Goal: Task Accomplishment & Management: Manage account settings

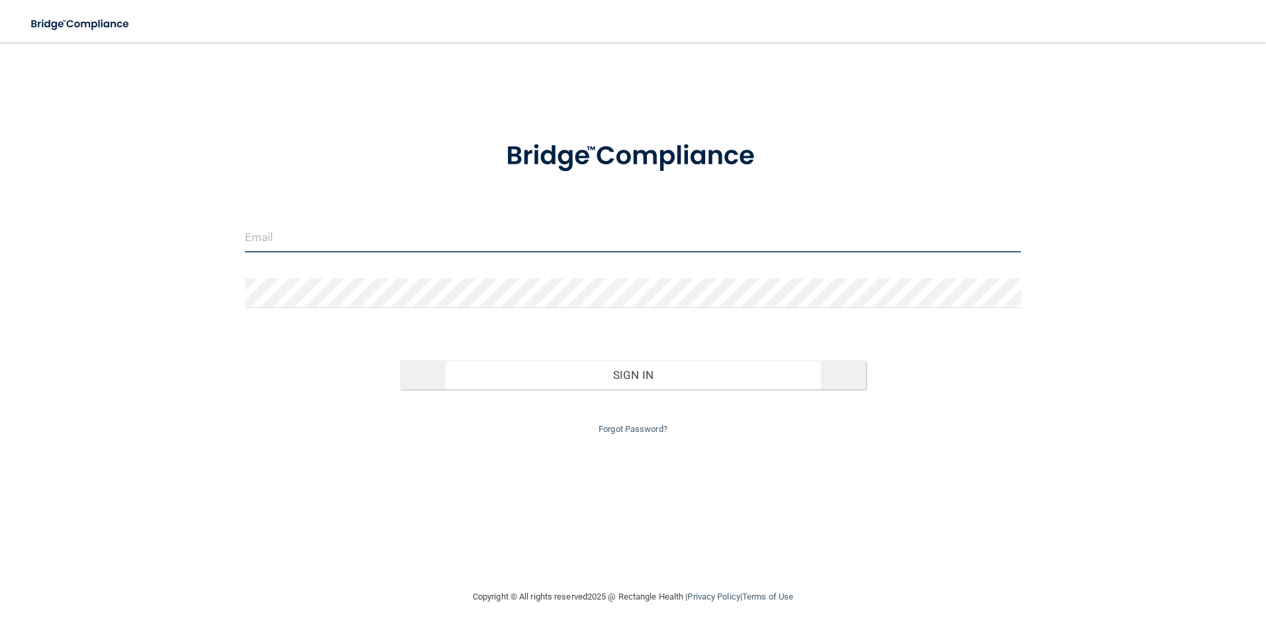
type input "[EMAIL_ADDRESS][DOMAIN_NAME]"
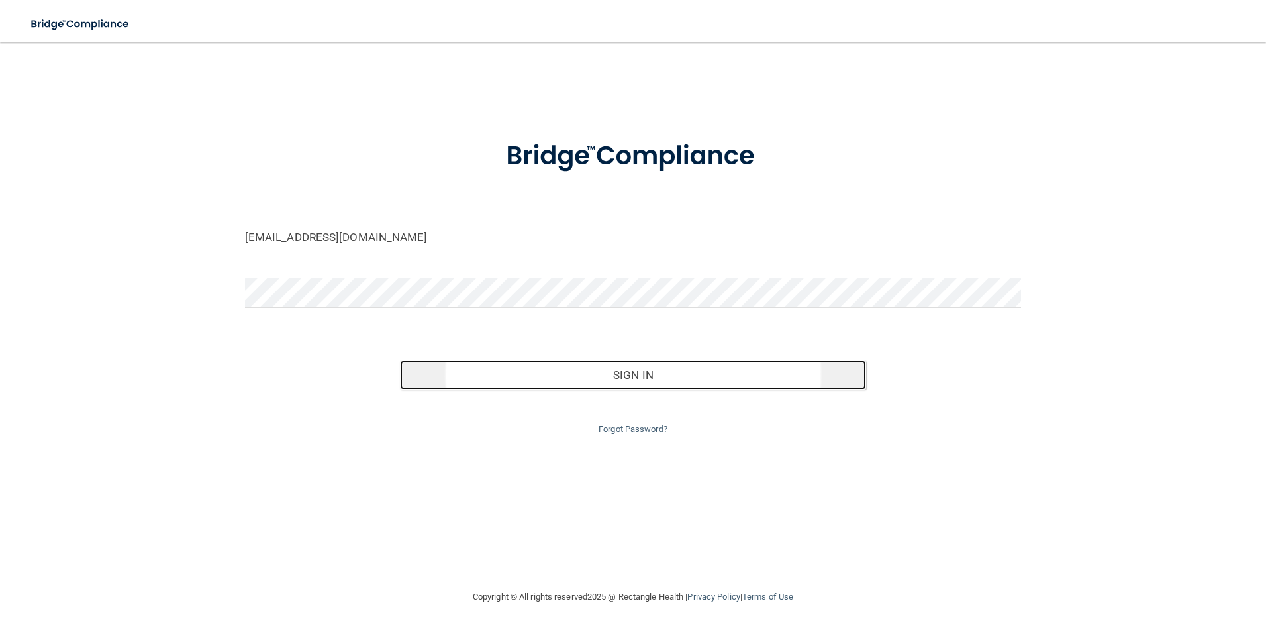
click at [649, 375] on button "Sign In" at bounding box center [633, 374] width 466 height 29
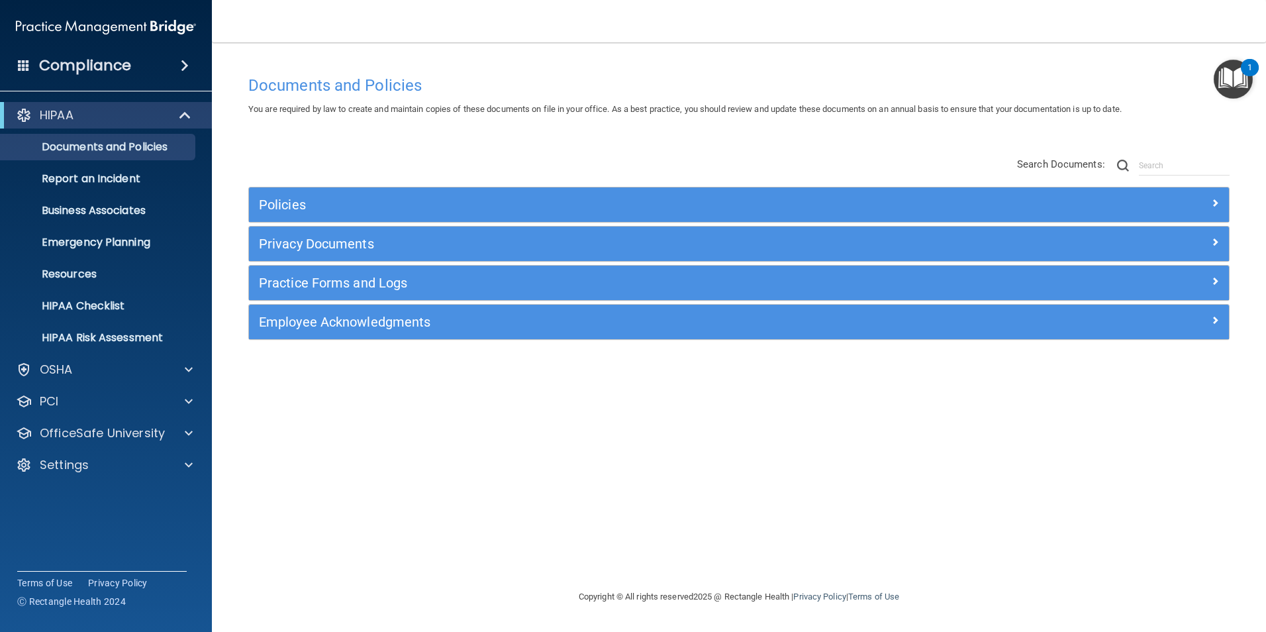
click at [96, 63] on h4 "Compliance" at bounding box center [85, 65] width 92 height 19
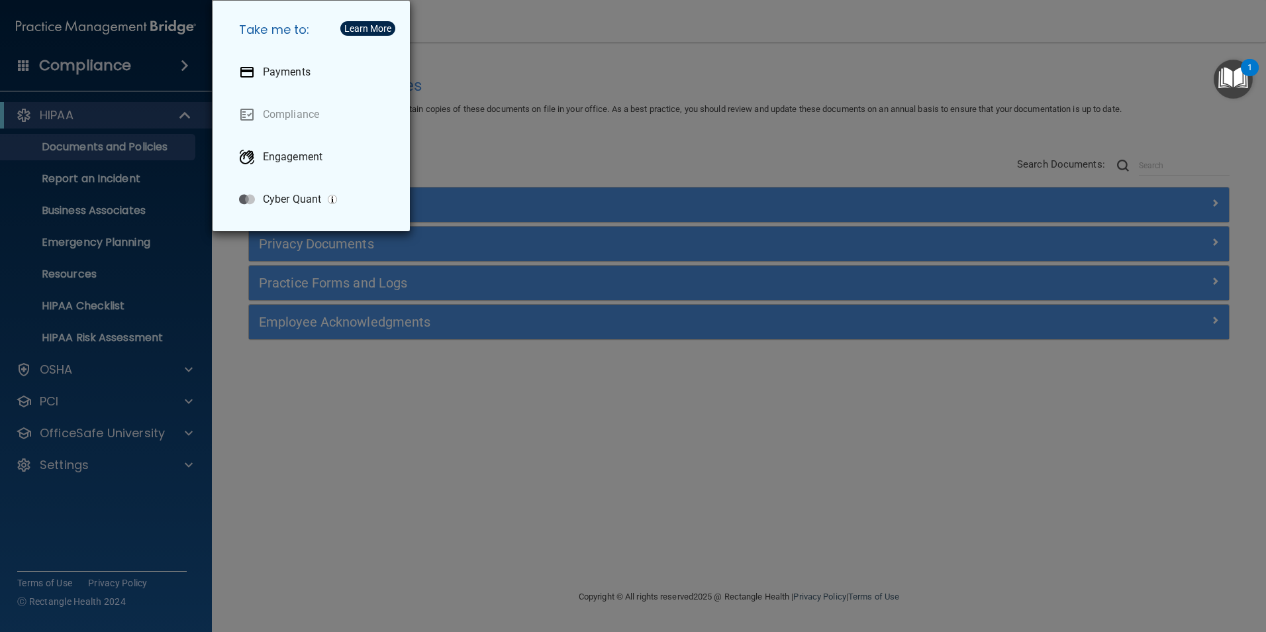
click at [295, 352] on div "Take me to: Payments Compliance Engagement Cyber Quant" at bounding box center [633, 316] width 1266 height 632
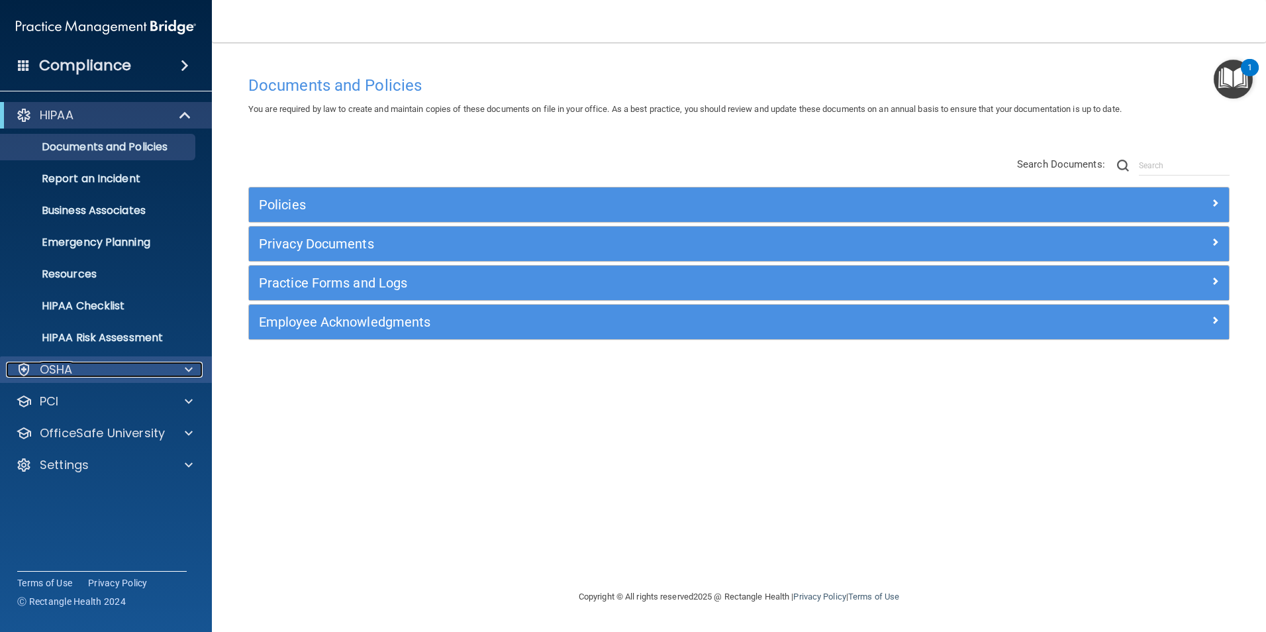
click at [180, 372] on div at bounding box center [186, 369] width 33 height 16
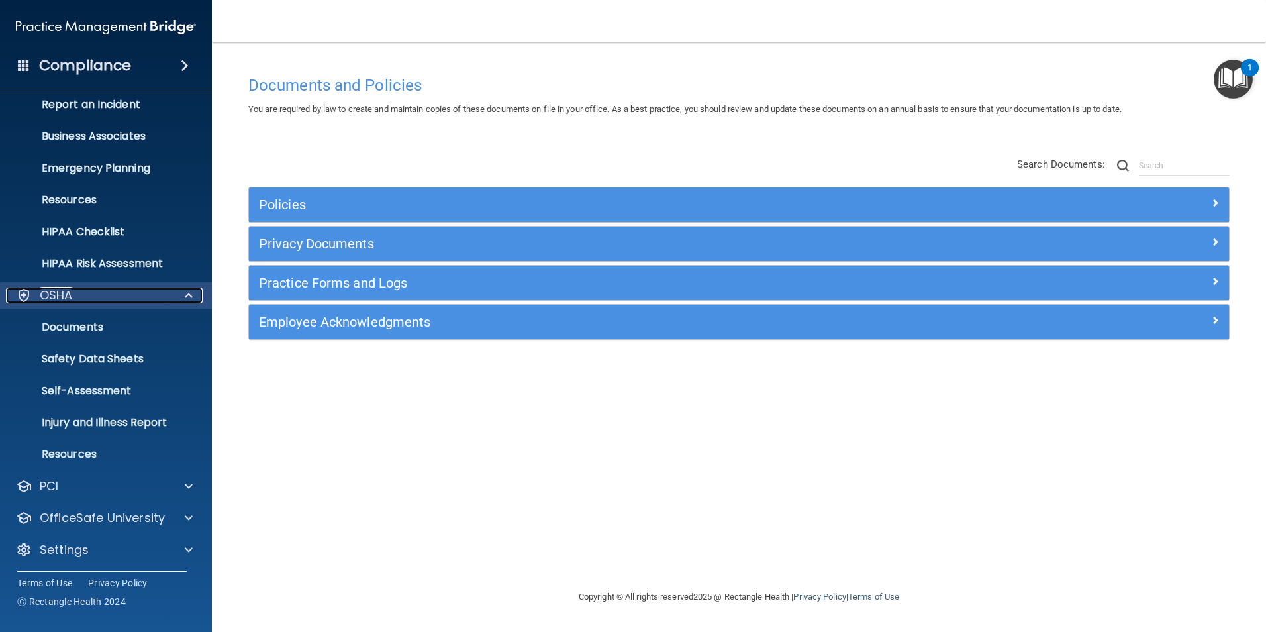
scroll to position [77, 0]
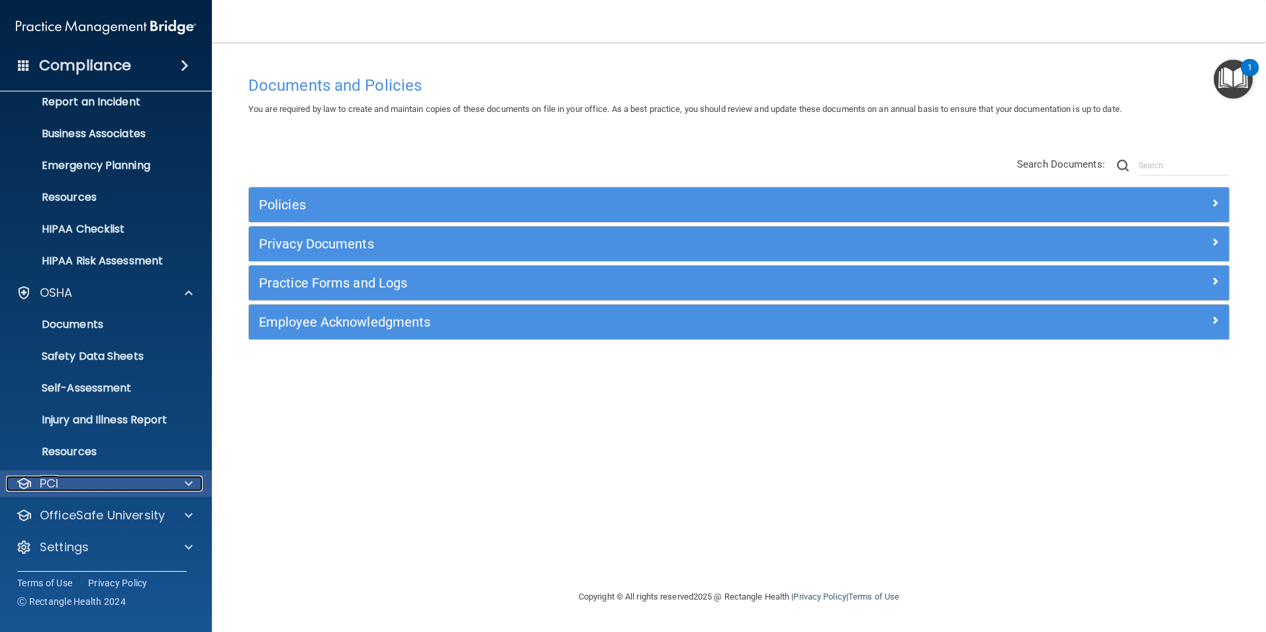
click at [186, 483] on span at bounding box center [189, 483] width 8 height 16
click at [186, 481] on span at bounding box center [189, 483] width 8 height 16
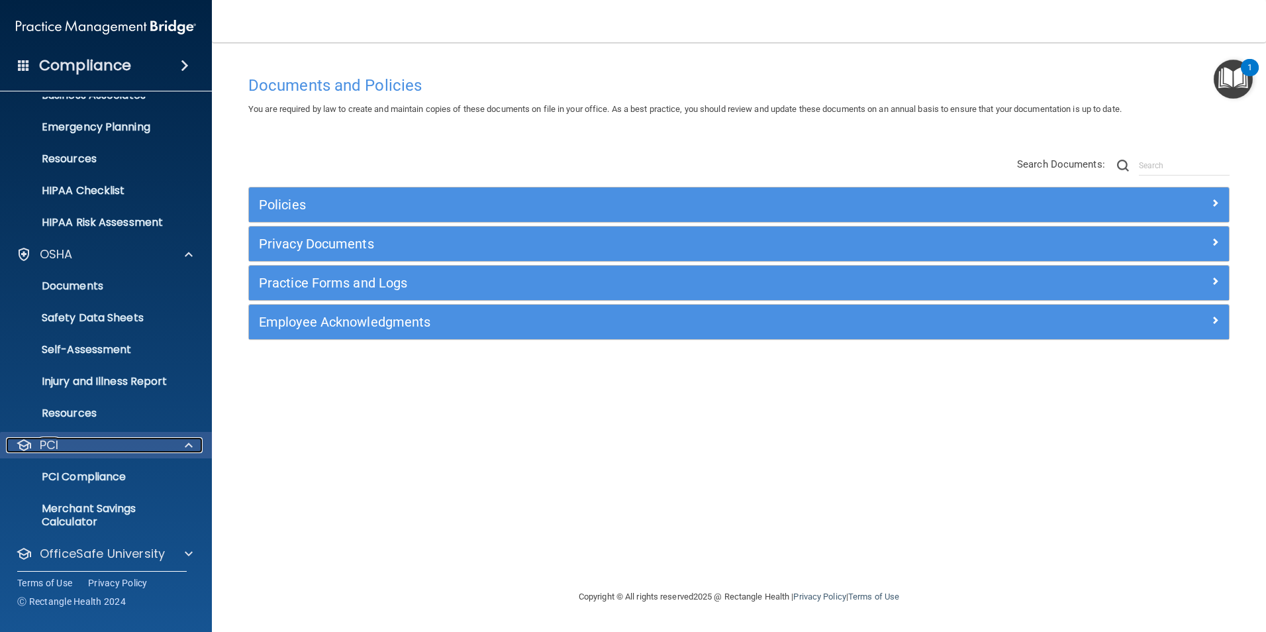
scroll to position [154, 0]
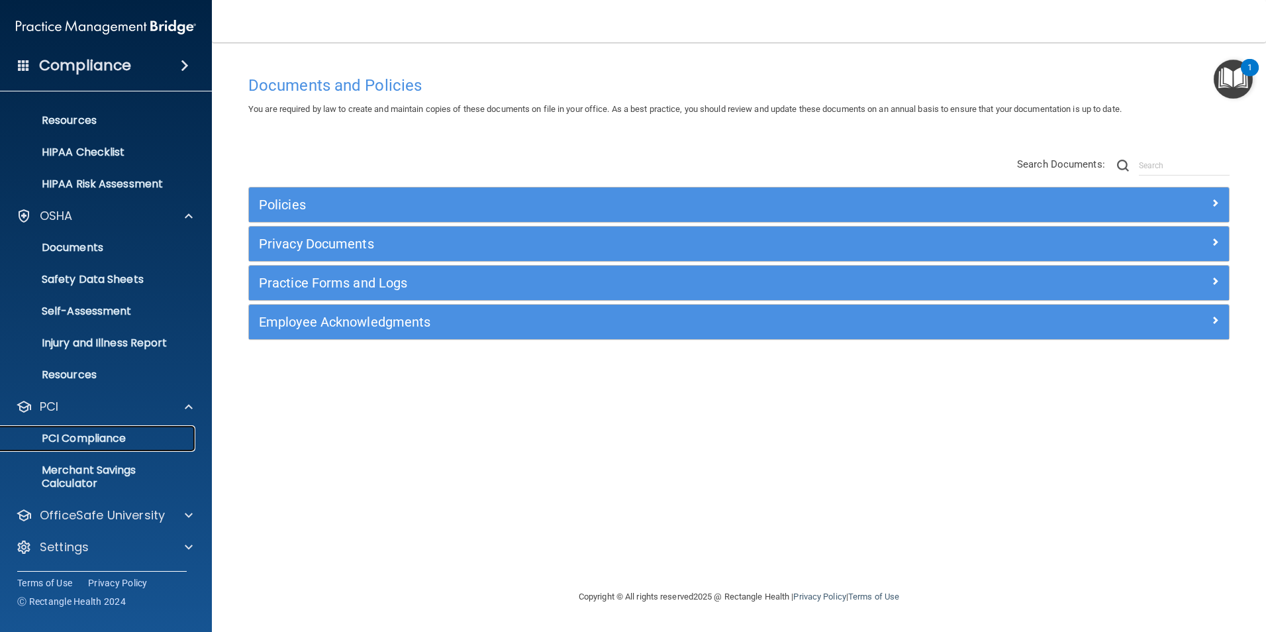
click at [117, 443] on p "PCI Compliance" at bounding box center [99, 438] width 181 height 13
click at [189, 61] on span at bounding box center [185, 66] width 8 height 16
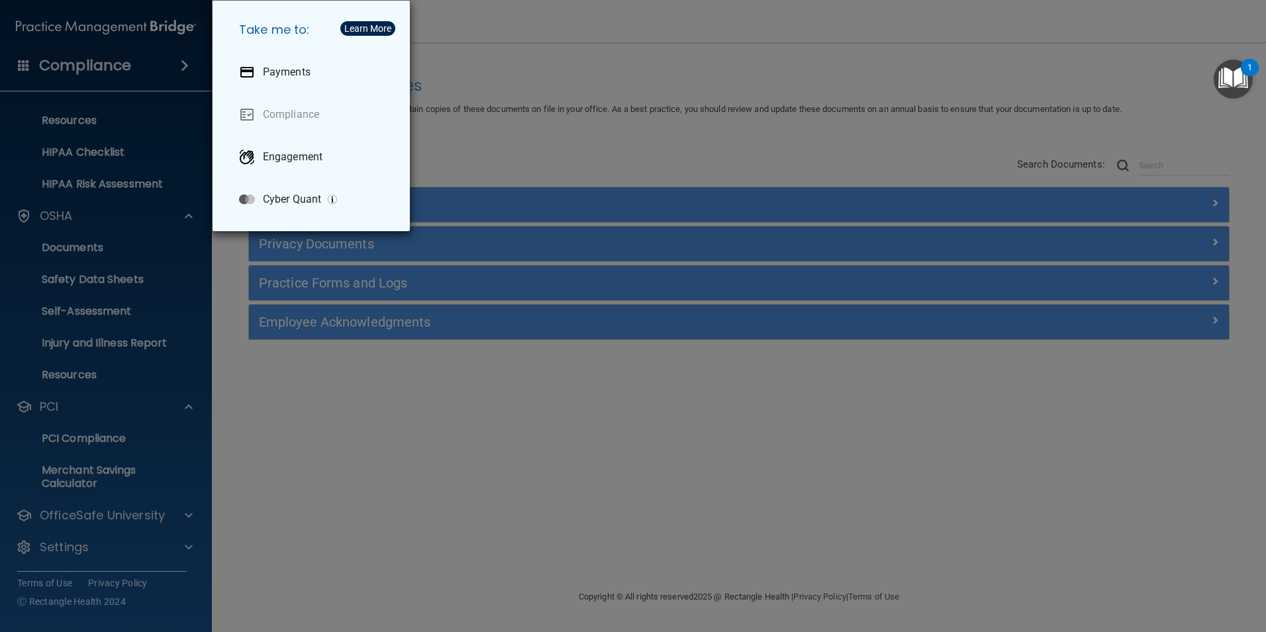
click at [561, 136] on div "Take me to: Payments Compliance Engagement Cyber Quant" at bounding box center [633, 316] width 1266 height 632
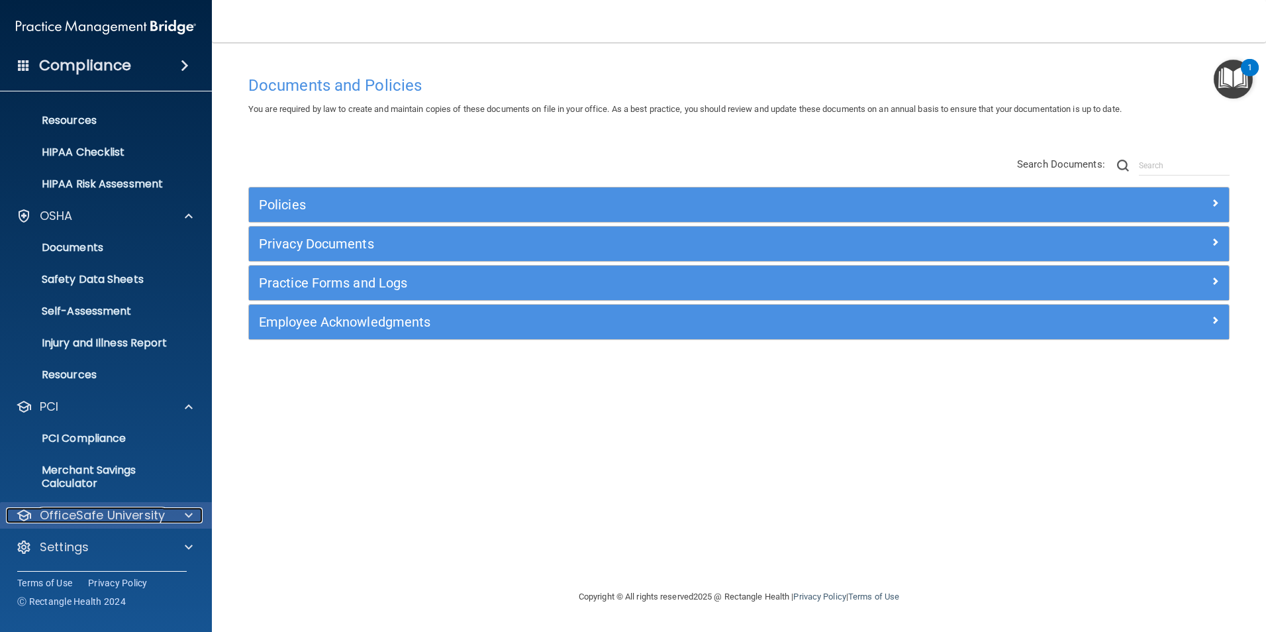
click at [109, 518] on p "OfficeSafe University" at bounding box center [102, 515] width 125 height 16
click at [94, 541] on p "HIPAA Training" at bounding box center [63, 546] width 109 height 13
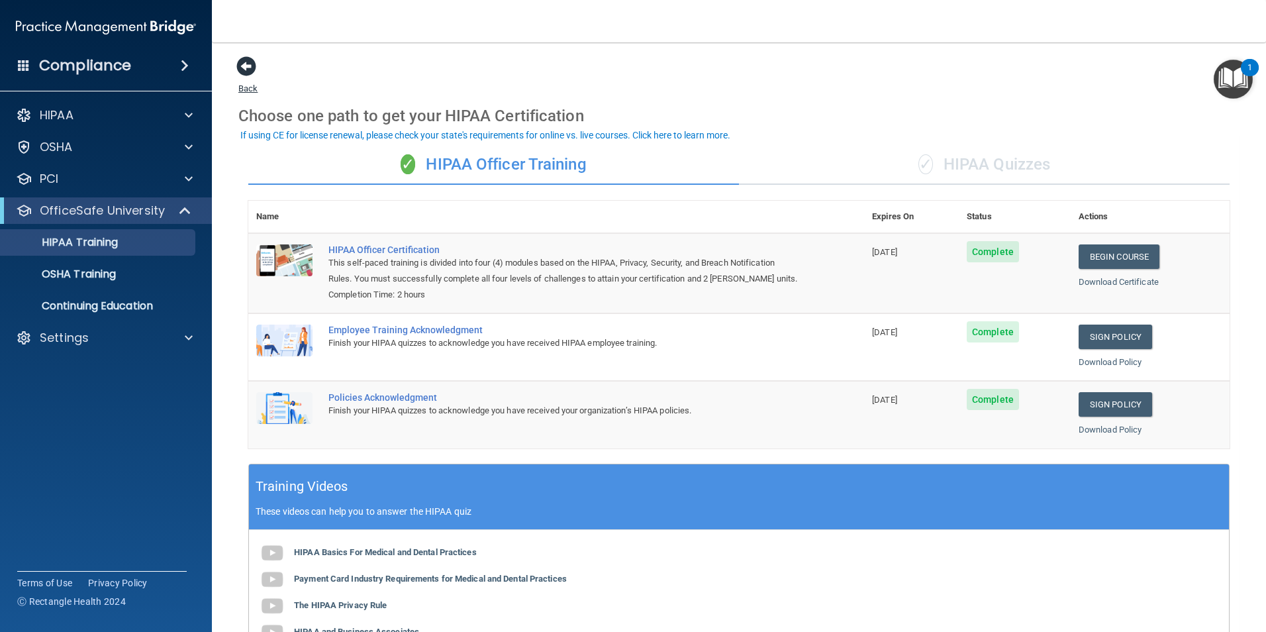
click at [240, 66] on span at bounding box center [246, 66] width 20 height 20
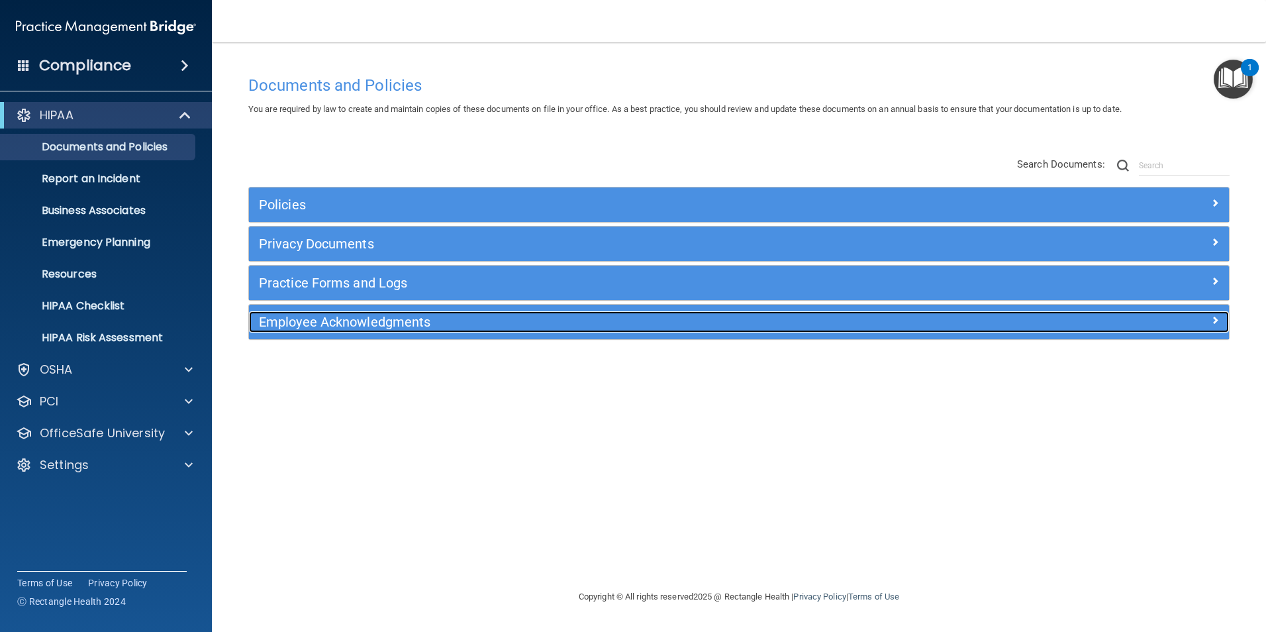
click at [369, 321] on h5 "Employee Acknowledgments" at bounding box center [616, 321] width 715 height 15
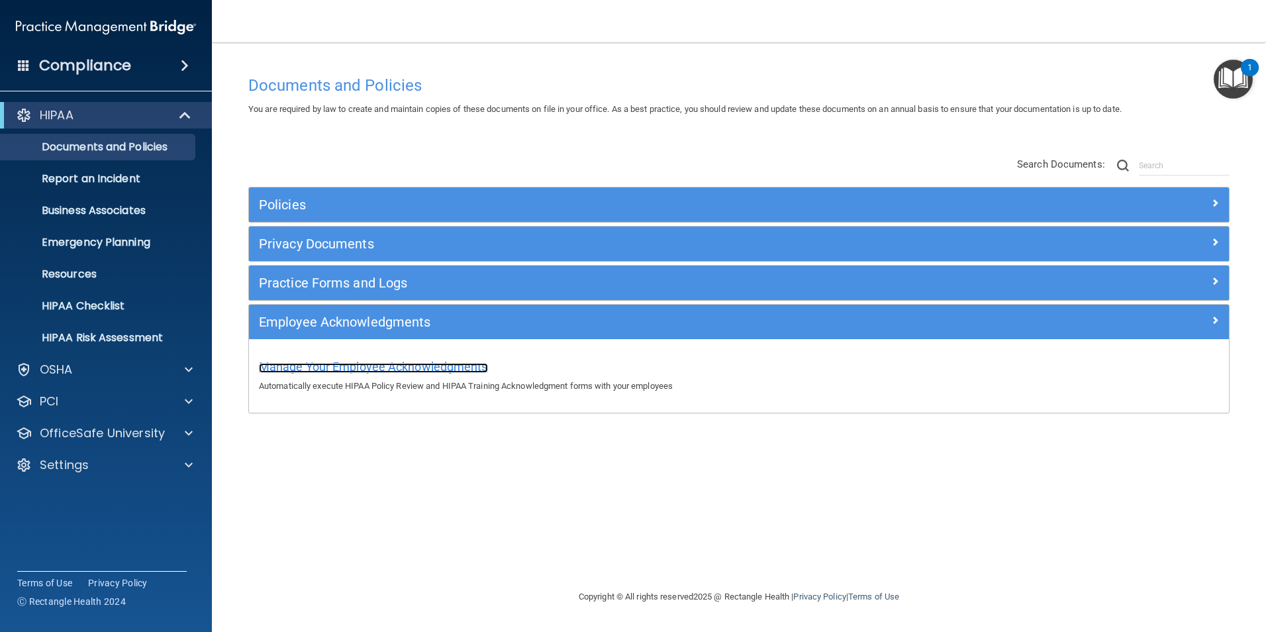
click at [366, 363] on span "Manage Your Employee Acknowledgments" at bounding box center [373, 367] width 229 height 14
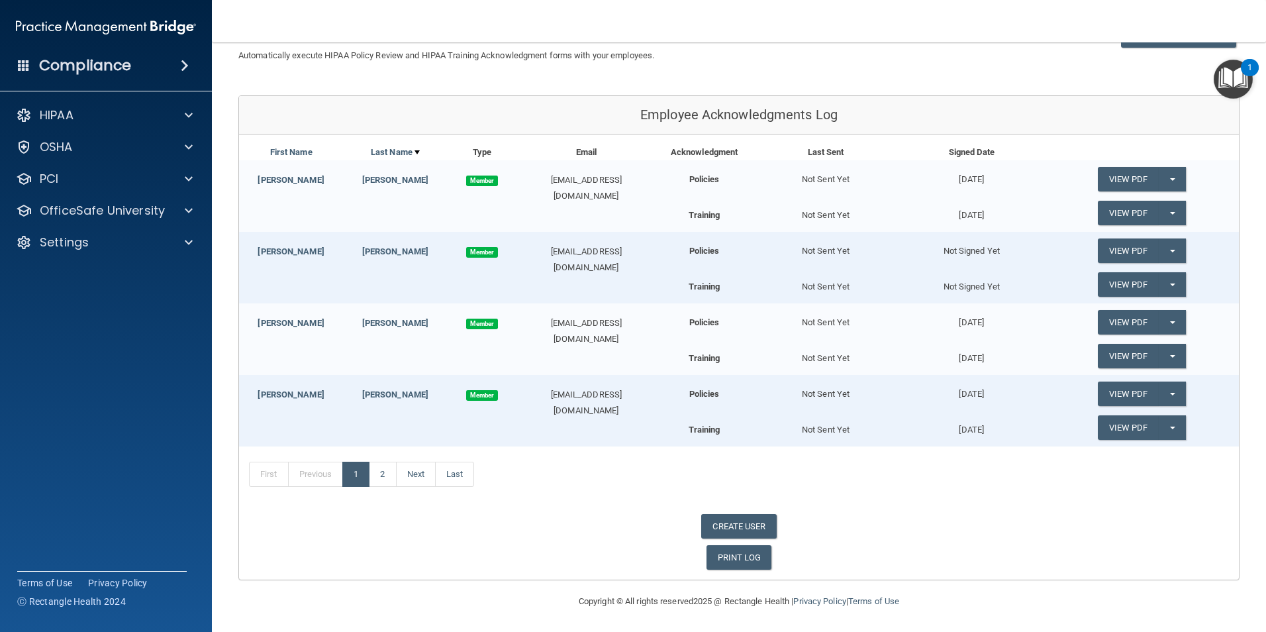
scroll to position [107, 0]
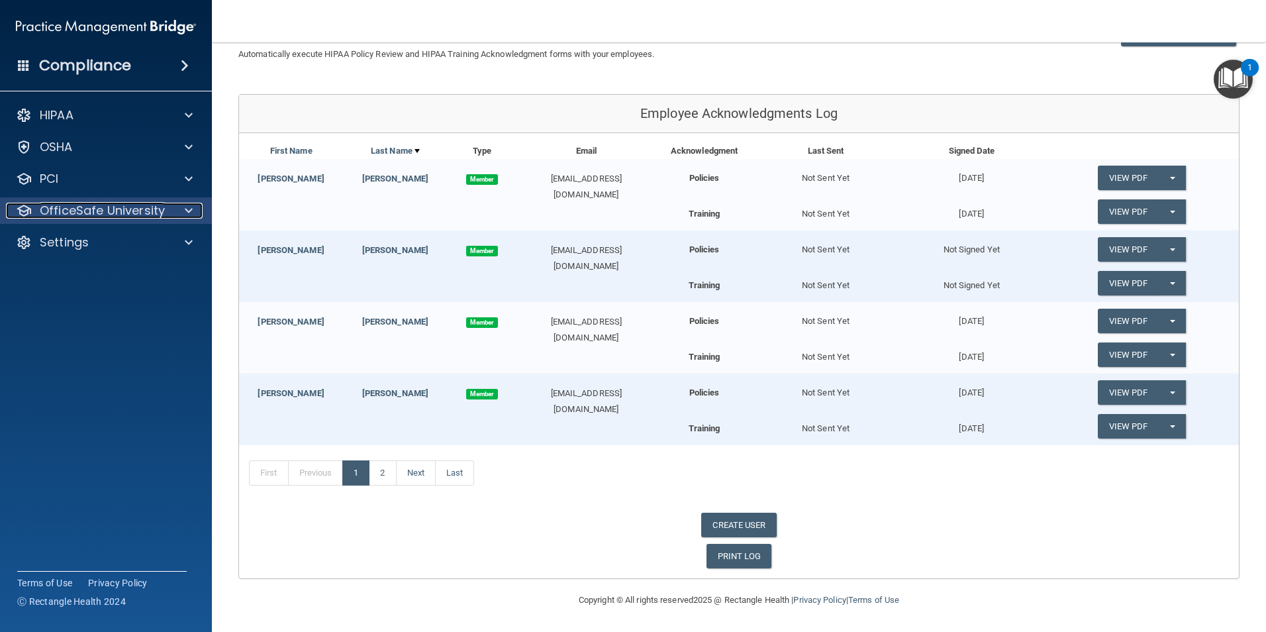
click at [176, 204] on div at bounding box center [186, 211] width 33 height 16
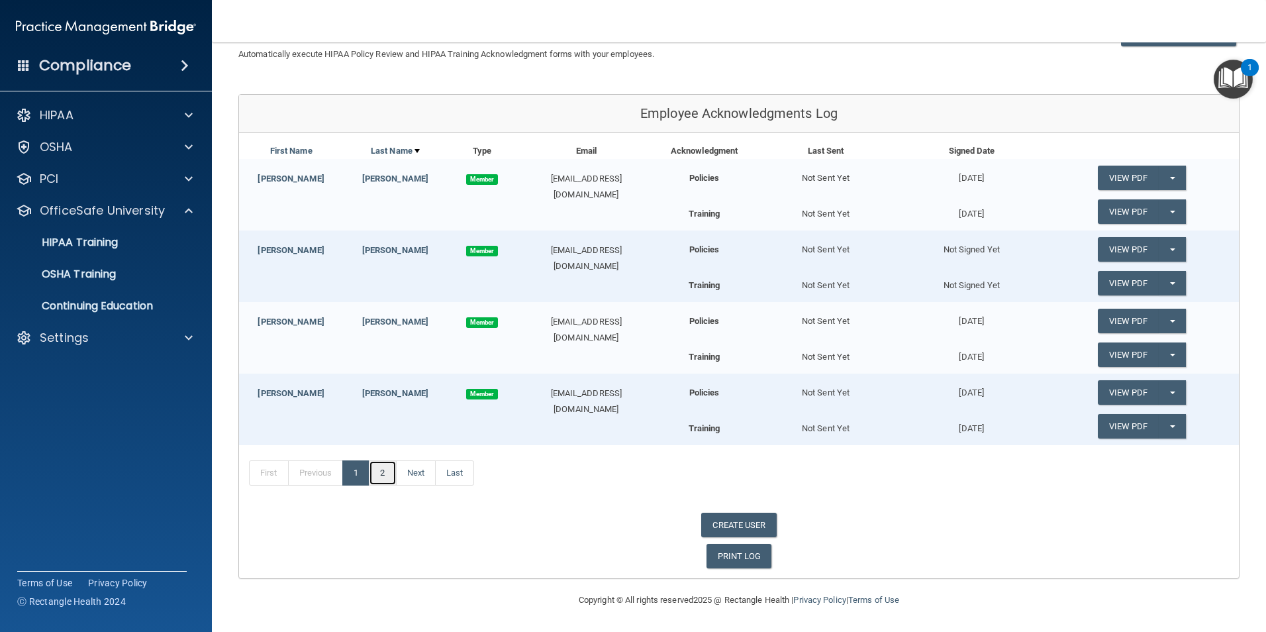
click at [388, 470] on link "2" at bounding box center [382, 472] width 27 height 25
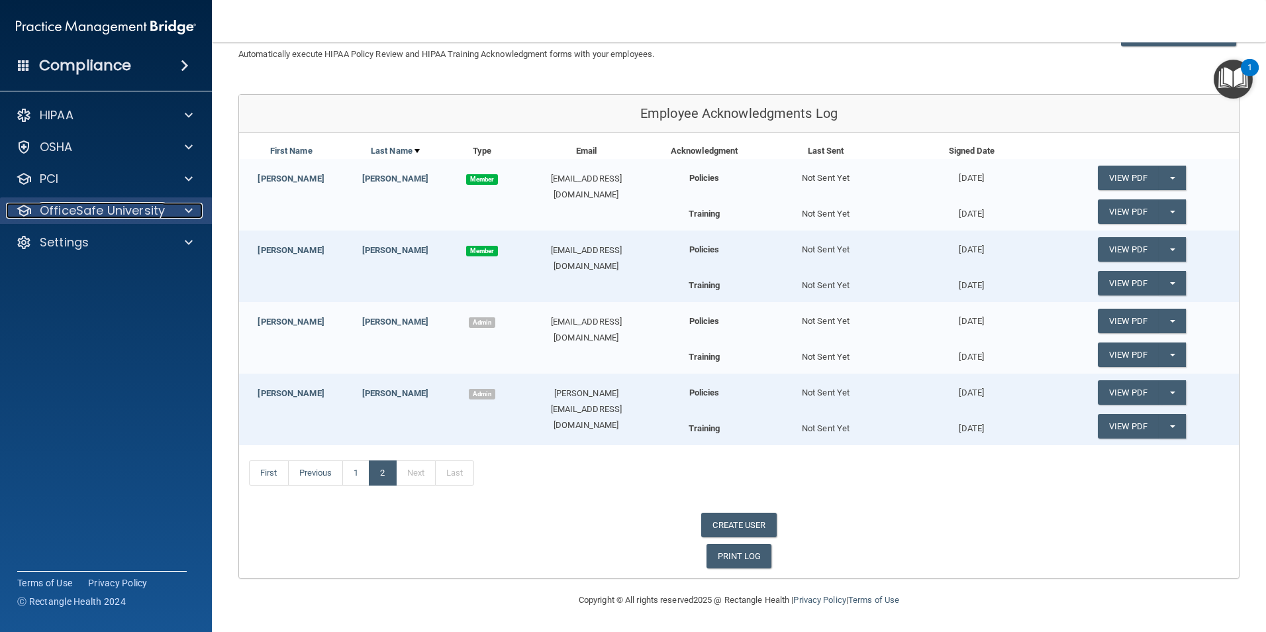
click at [178, 213] on div at bounding box center [186, 211] width 33 height 16
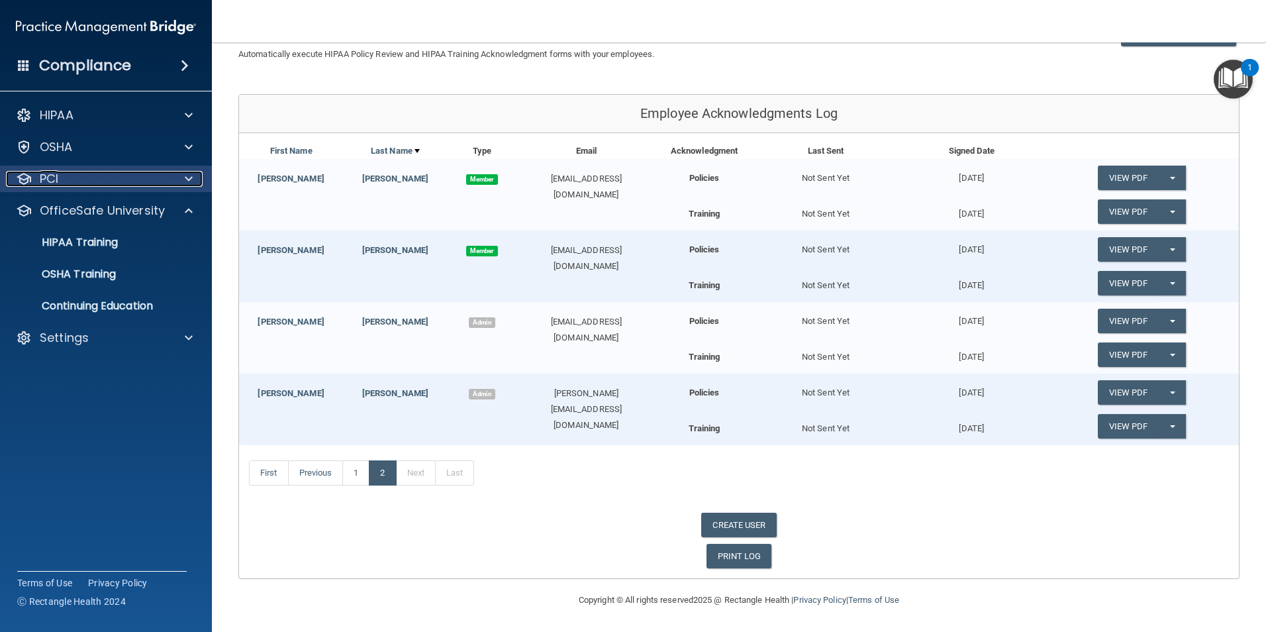
click at [94, 171] on div "PCI" at bounding box center [88, 179] width 164 height 16
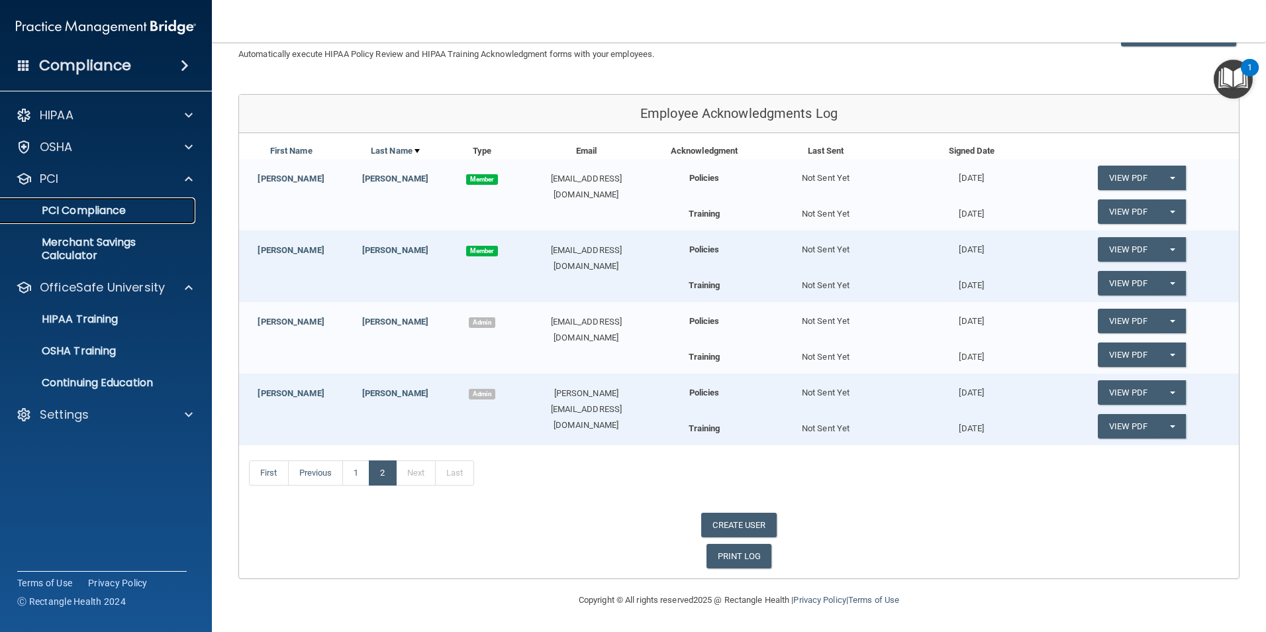
click at [94, 207] on p "PCI Compliance" at bounding box center [99, 210] width 181 height 13
click at [24, 69] on span at bounding box center [24, 65] width 12 height 12
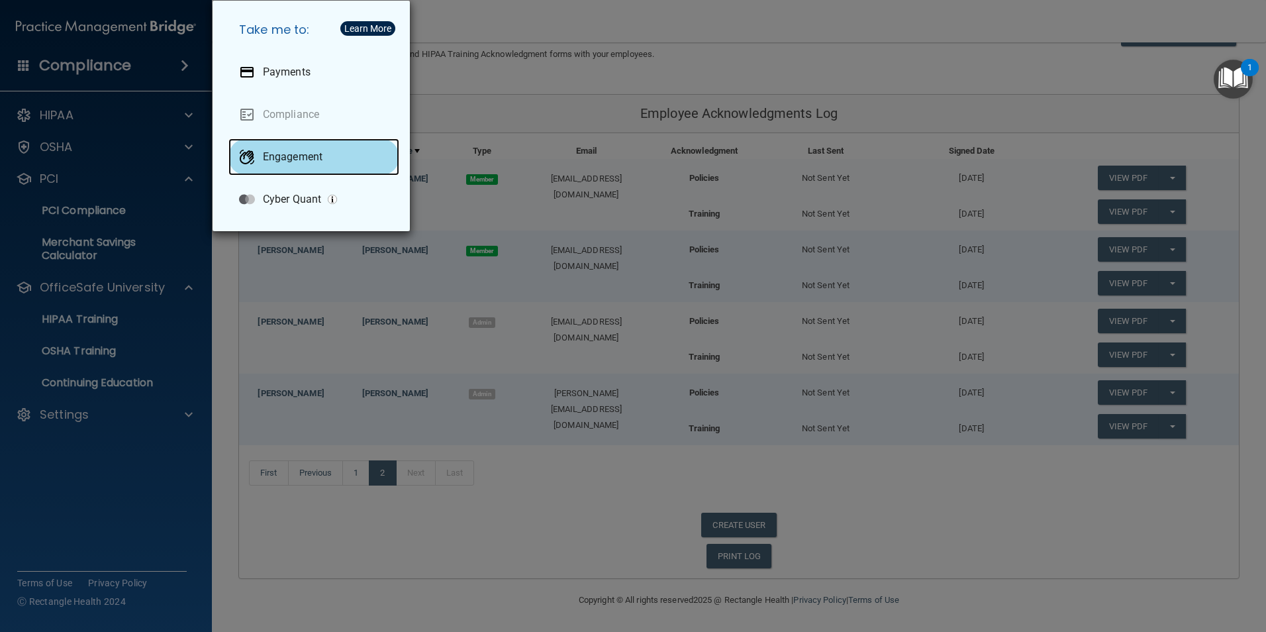
click at [258, 148] on div "Engagement" at bounding box center [313, 156] width 171 height 37
click at [463, 110] on div "Take me to: Payments Compliance Engagement Cyber Quant" at bounding box center [633, 316] width 1266 height 632
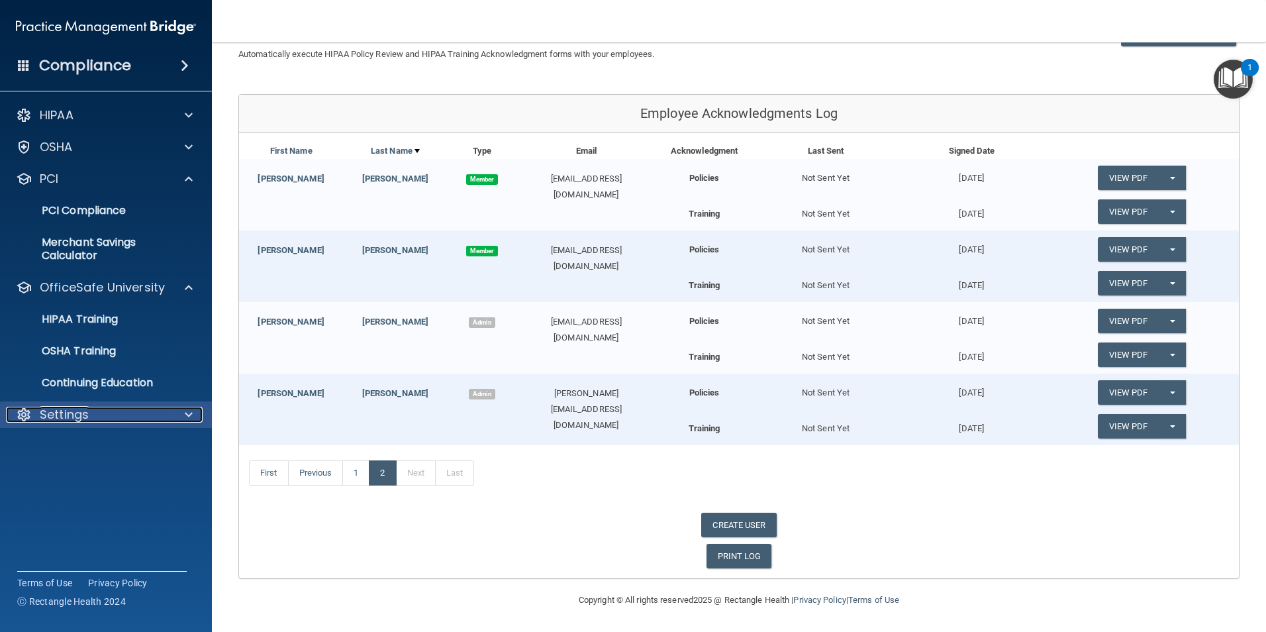
click at [103, 408] on div "Settings" at bounding box center [88, 415] width 164 height 16
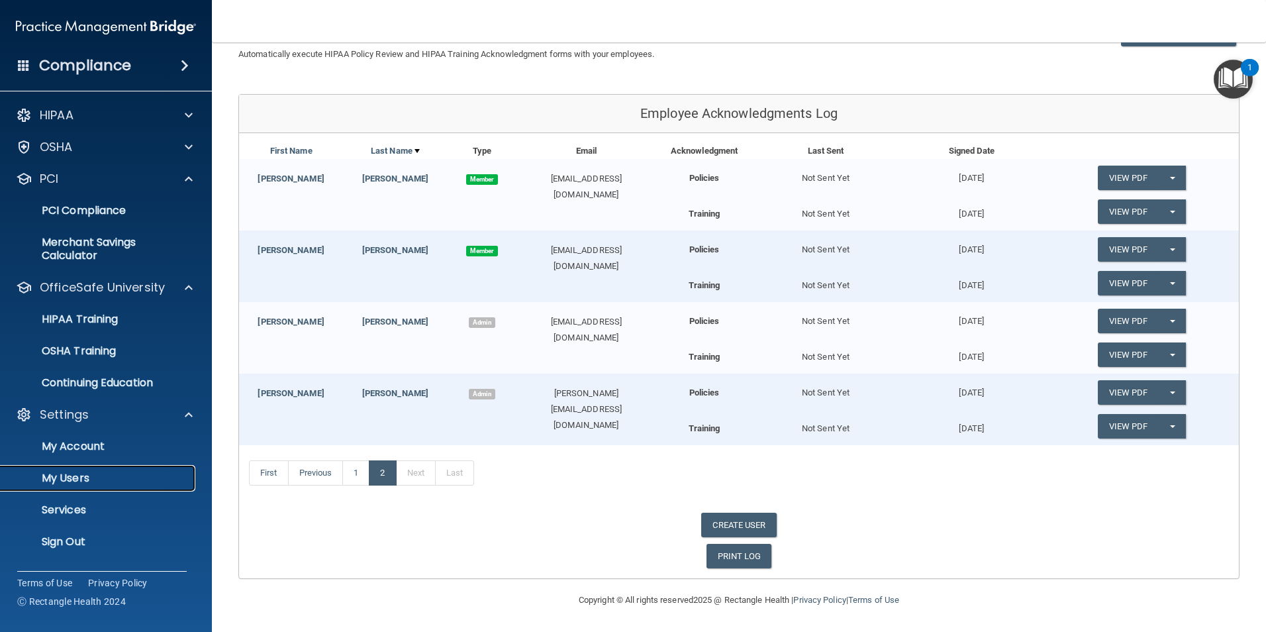
click at [77, 473] on p "My Users" at bounding box center [99, 477] width 181 height 13
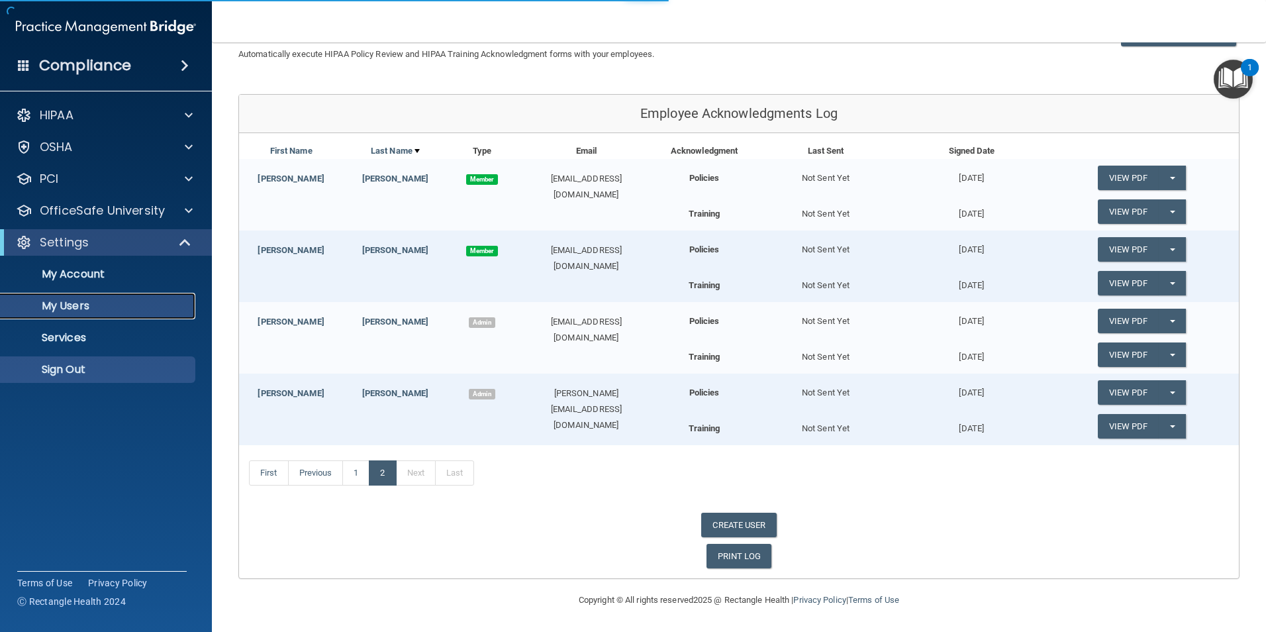
select select "20"
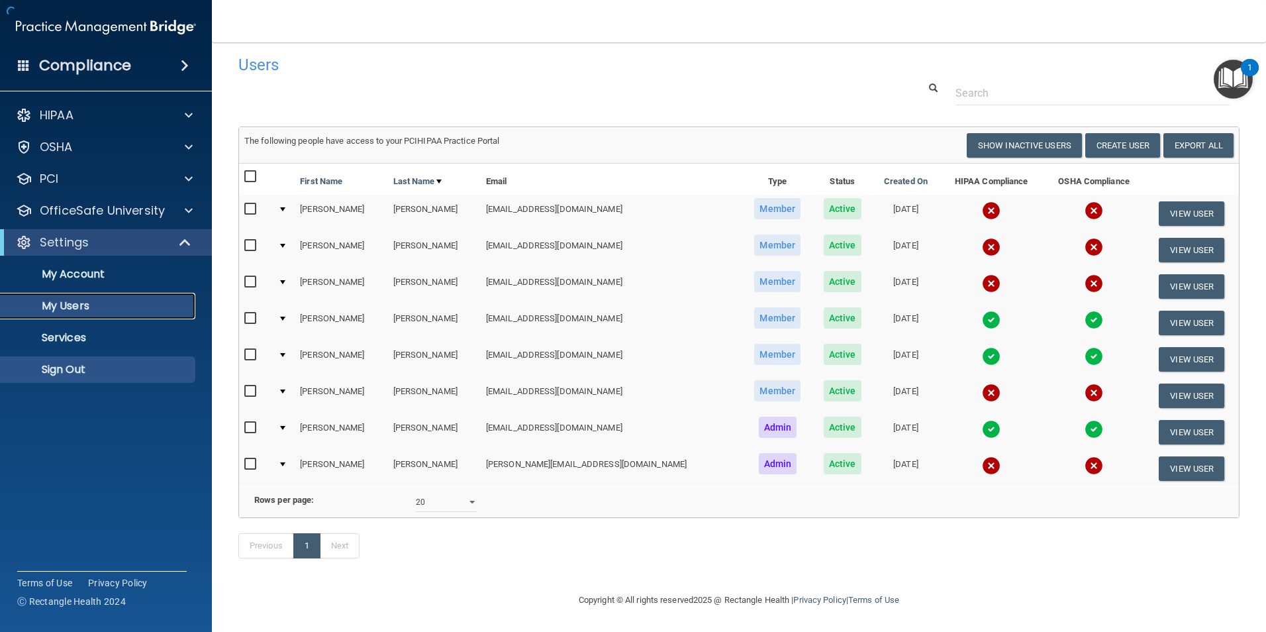
scroll to position [27, 0]
click at [252, 204] on input "checkbox" at bounding box center [251, 209] width 15 height 11
checkbox input "true"
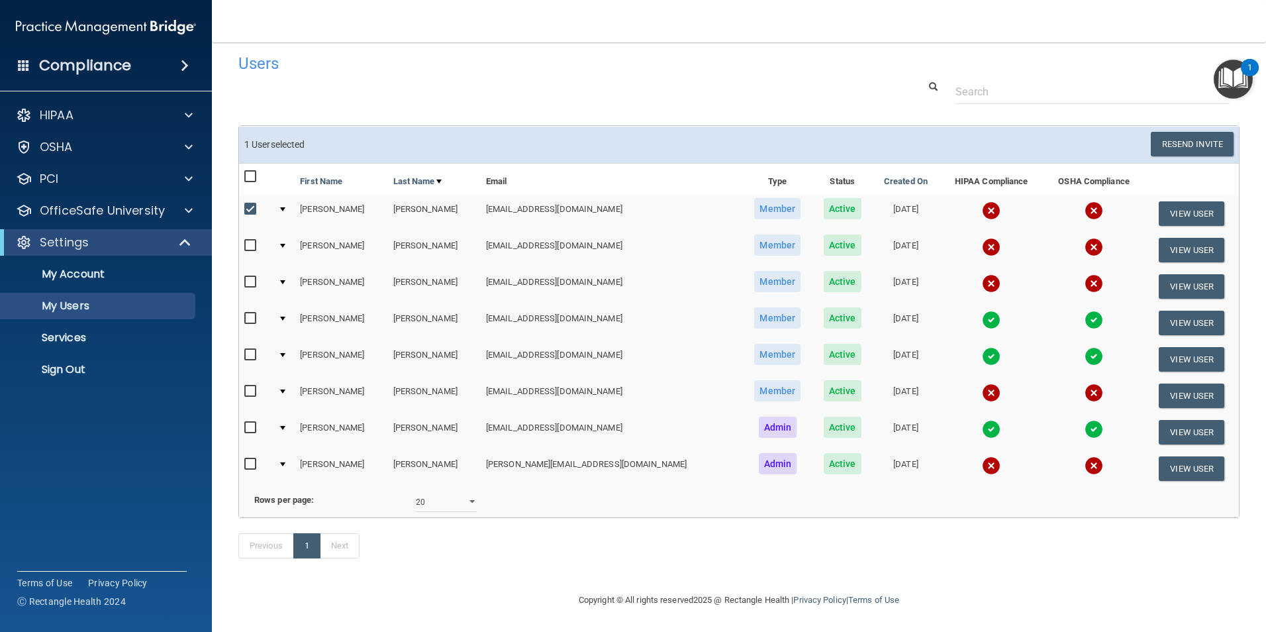
click at [246, 240] on input "checkbox" at bounding box center [251, 245] width 15 height 11
checkbox input "true"
click at [249, 277] on input "checkbox" at bounding box center [251, 282] width 15 height 11
checkbox input "true"
click at [248, 386] on input "checkbox" at bounding box center [251, 391] width 15 height 11
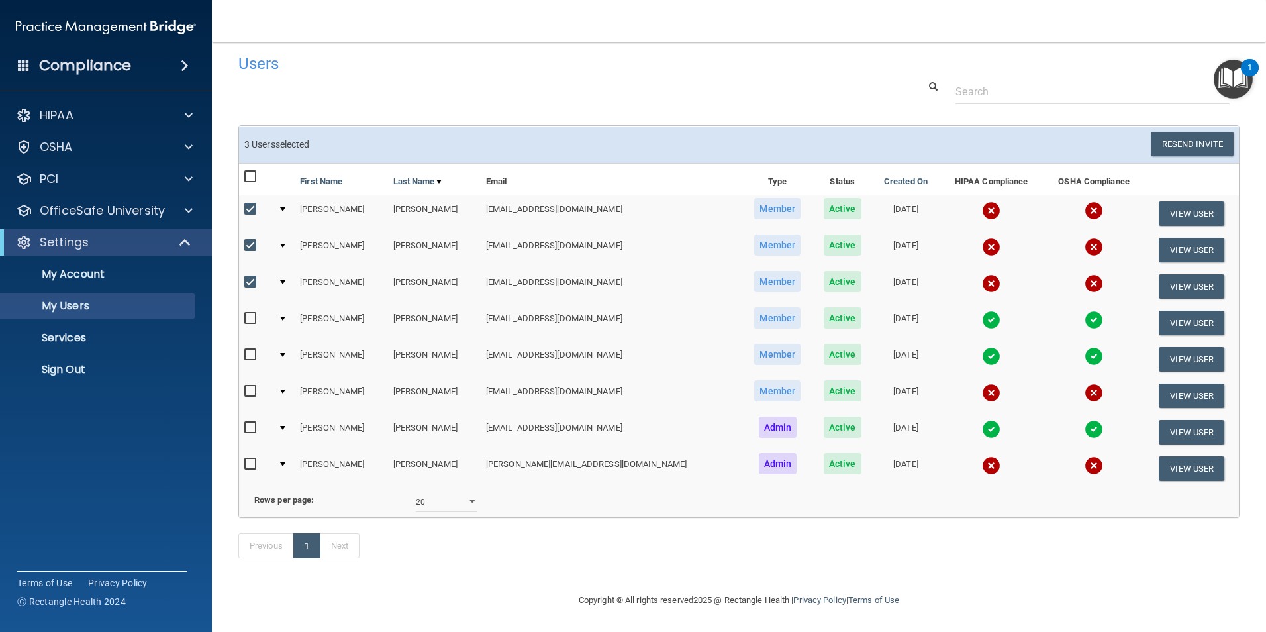
checkbox input "true"
click at [1196, 132] on button "Resend Invite" at bounding box center [1192, 144] width 83 height 24
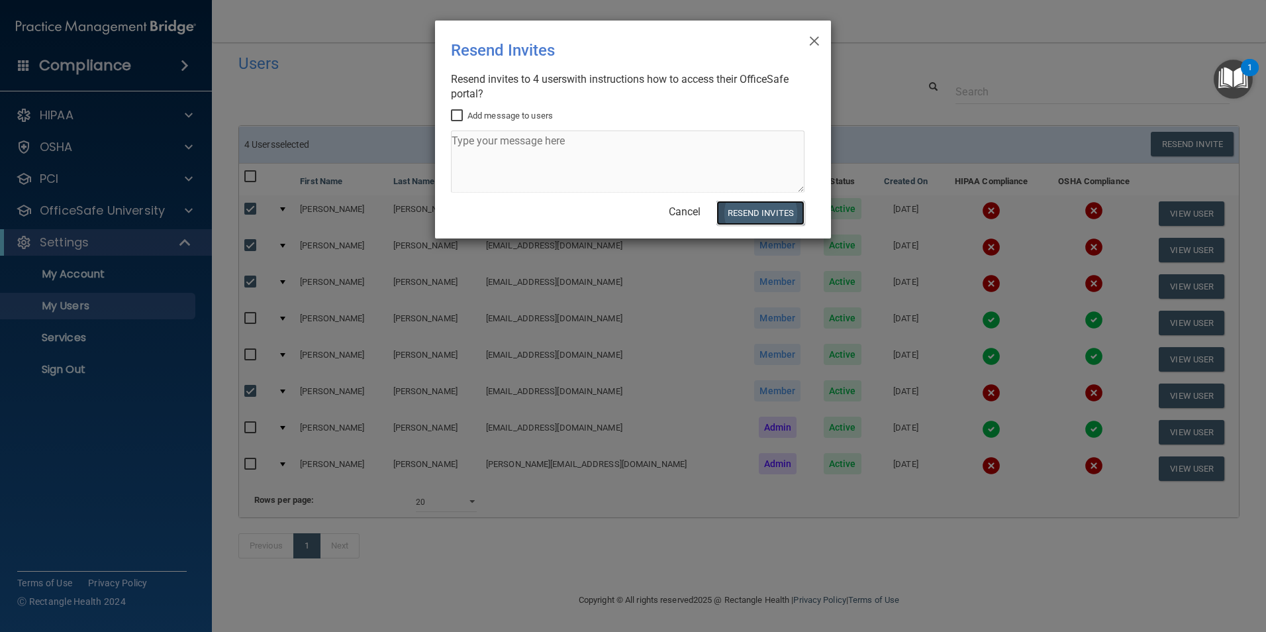
click at [757, 212] on button "Resend Invites" at bounding box center [760, 213] width 88 height 24
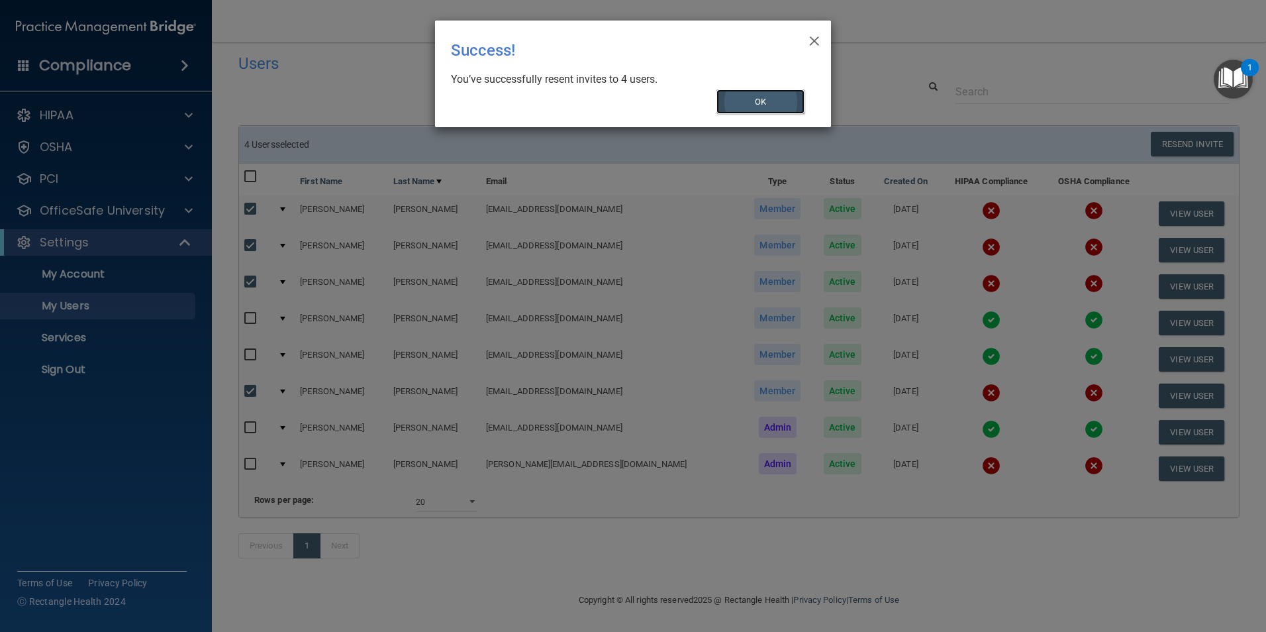
click at [769, 102] on button "OK" at bounding box center [760, 101] width 89 height 24
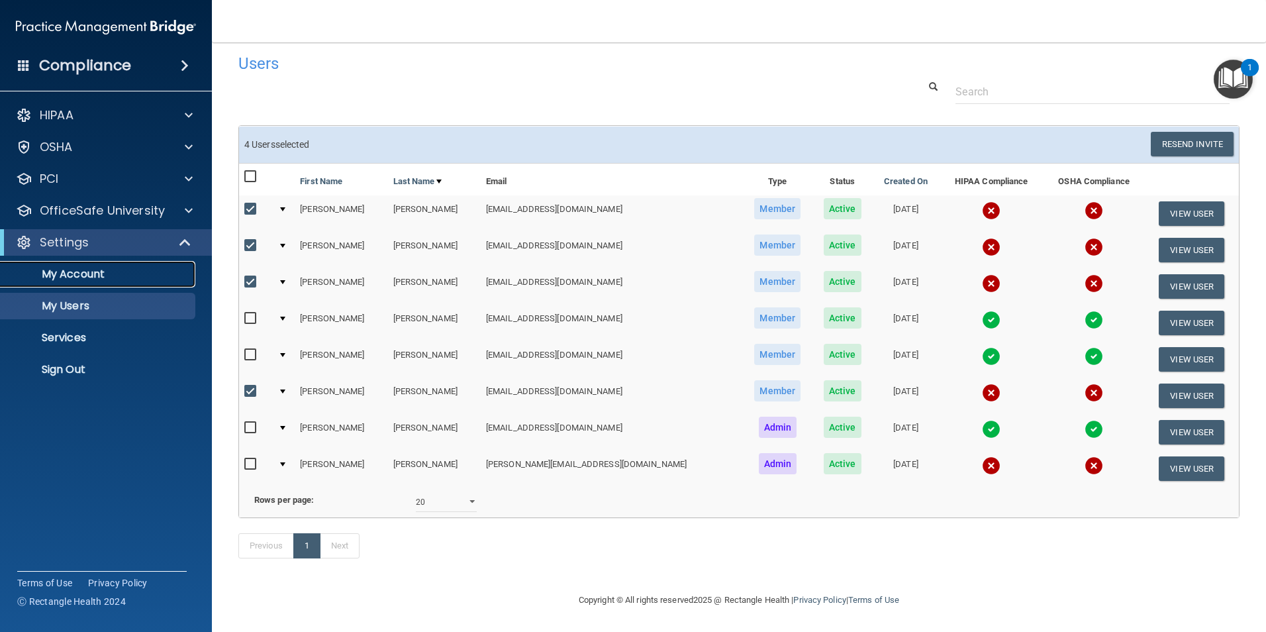
click at [82, 267] on p "My Account" at bounding box center [99, 273] width 181 height 13
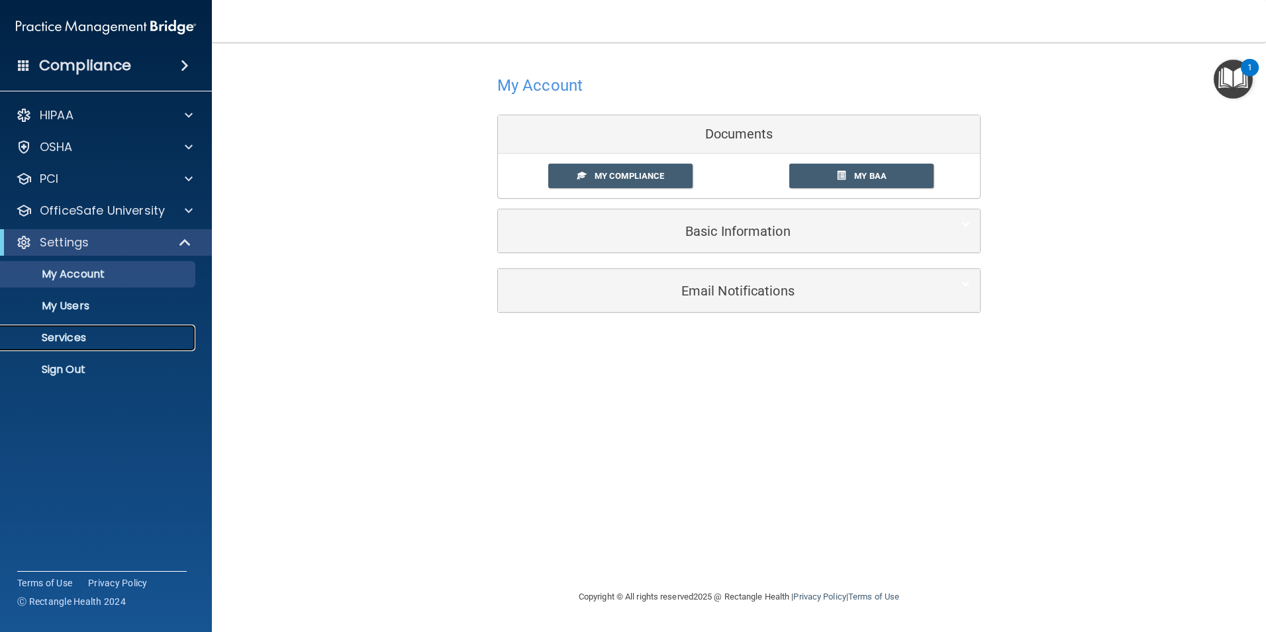
click at [85, 340] on p "Services" at bounding box center [99, 337] width 181 height 13
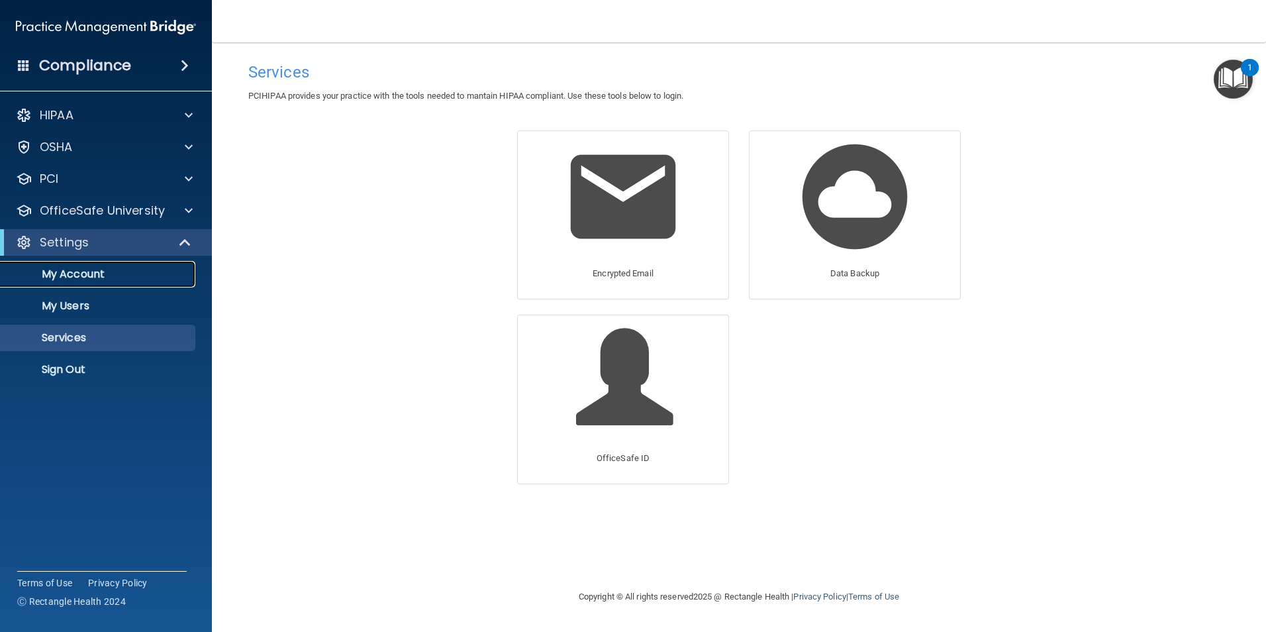
click at [77, 269] on p "My Account" at bounding box center [99, 273] width 181 height 13
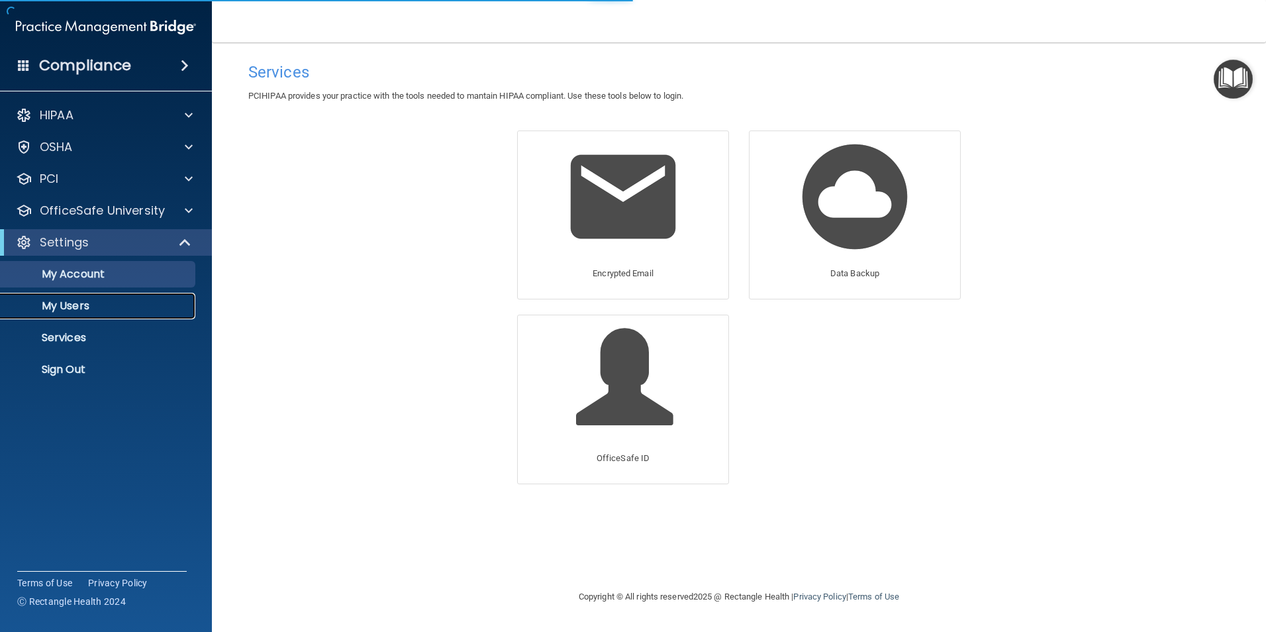
click at [50, 308] on p "My Users" at bounding box center [99, 305] width 181 height 13
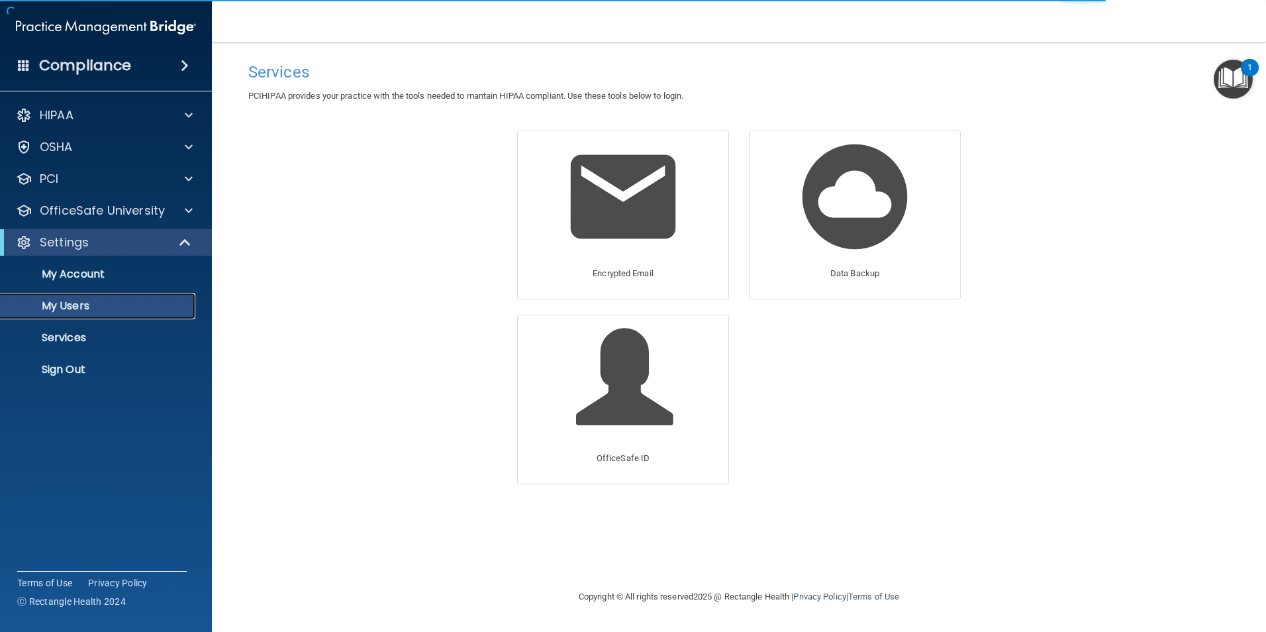
select select "20"
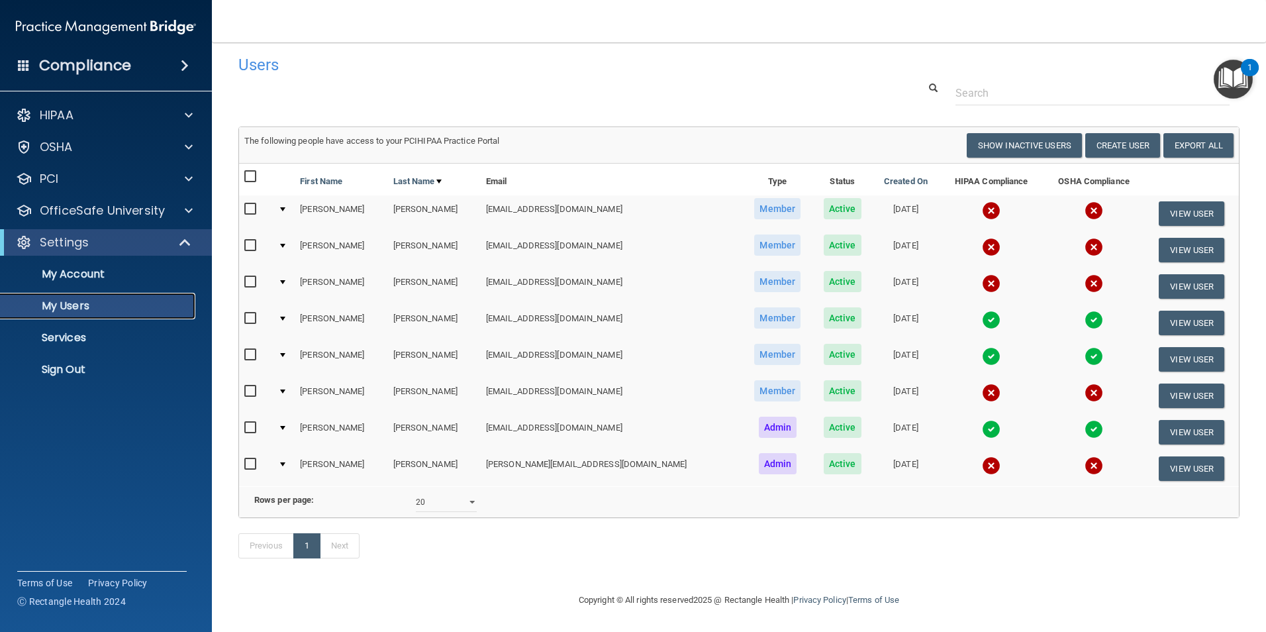
scroll to position [27, 0]
click at [251, 459] on input "checkbox" at bounding box center [251, 464] width 15 height 11
checkbox input "true"
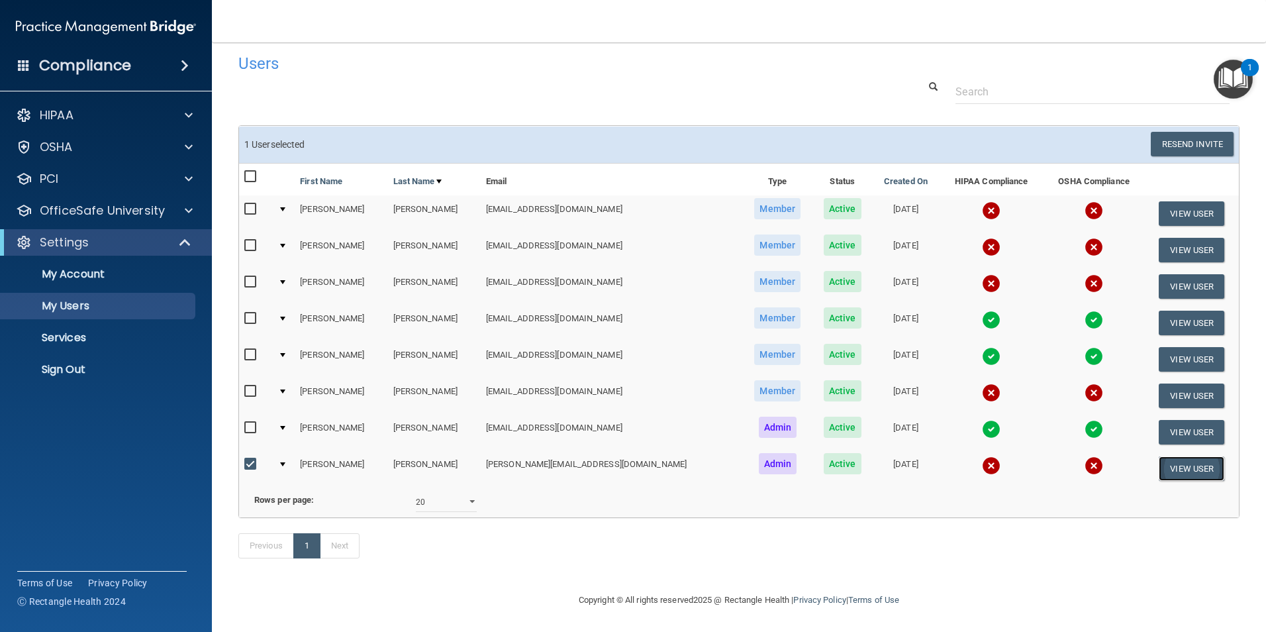
click at [1190, 456] on button "View User" at bounding box center [1192, 468] width 66 height 24
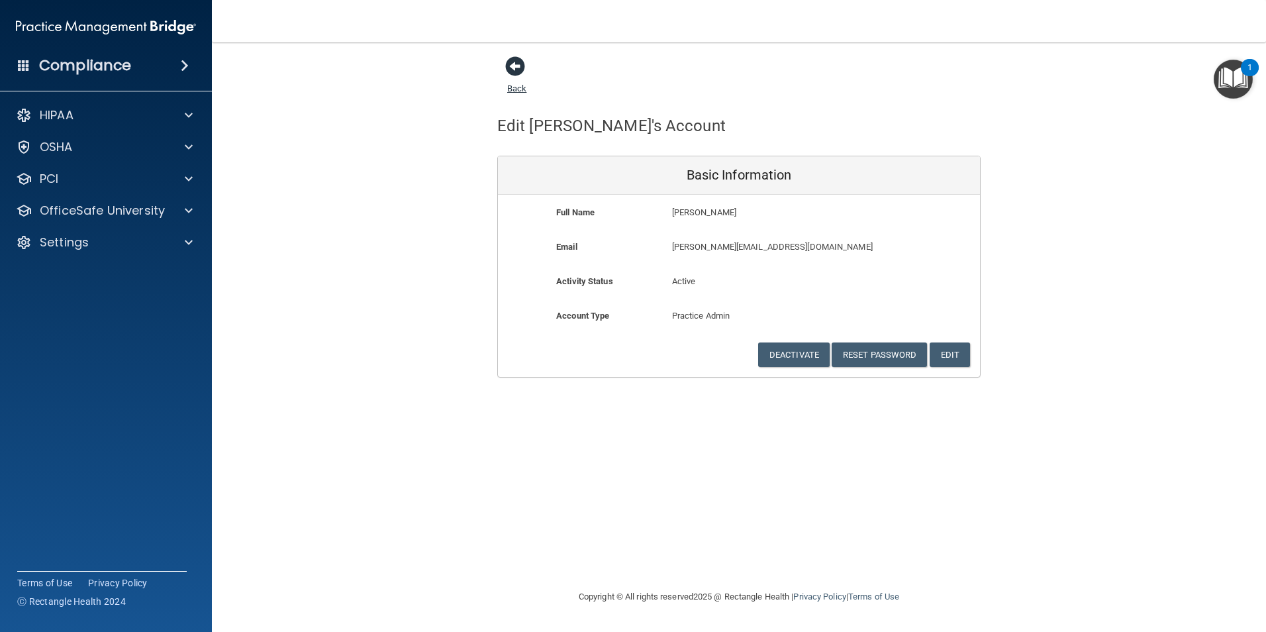
click at [514, 70] on span at bounding box center [515, 66] width 20 height 20
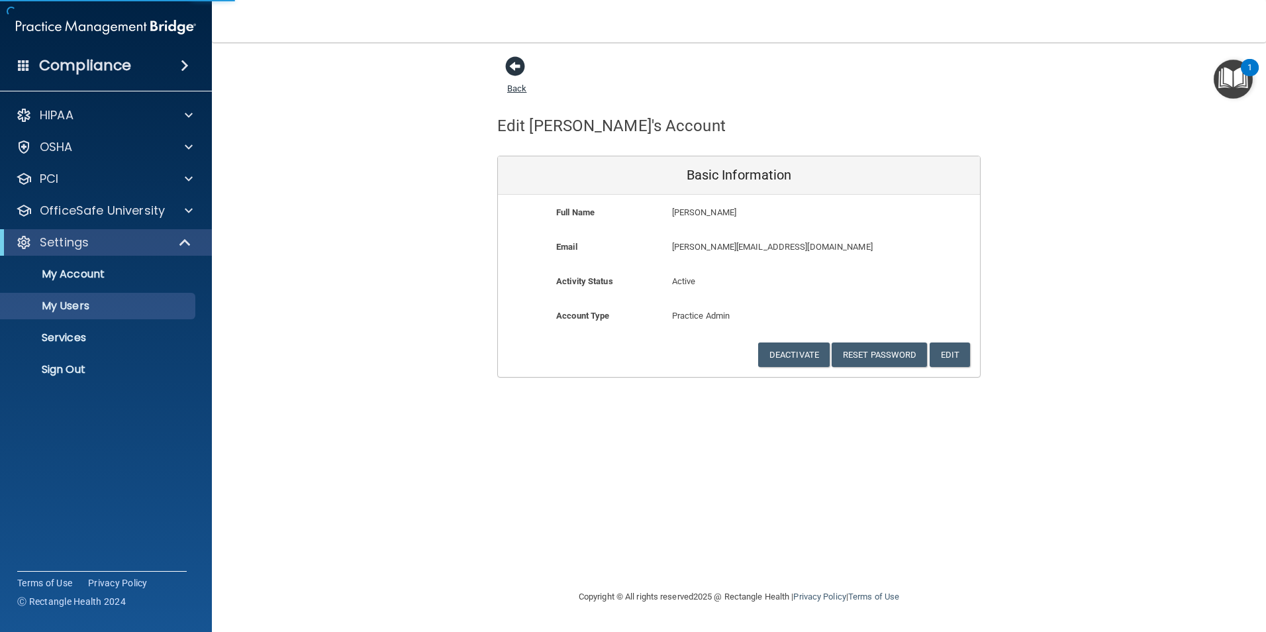
select select "20"
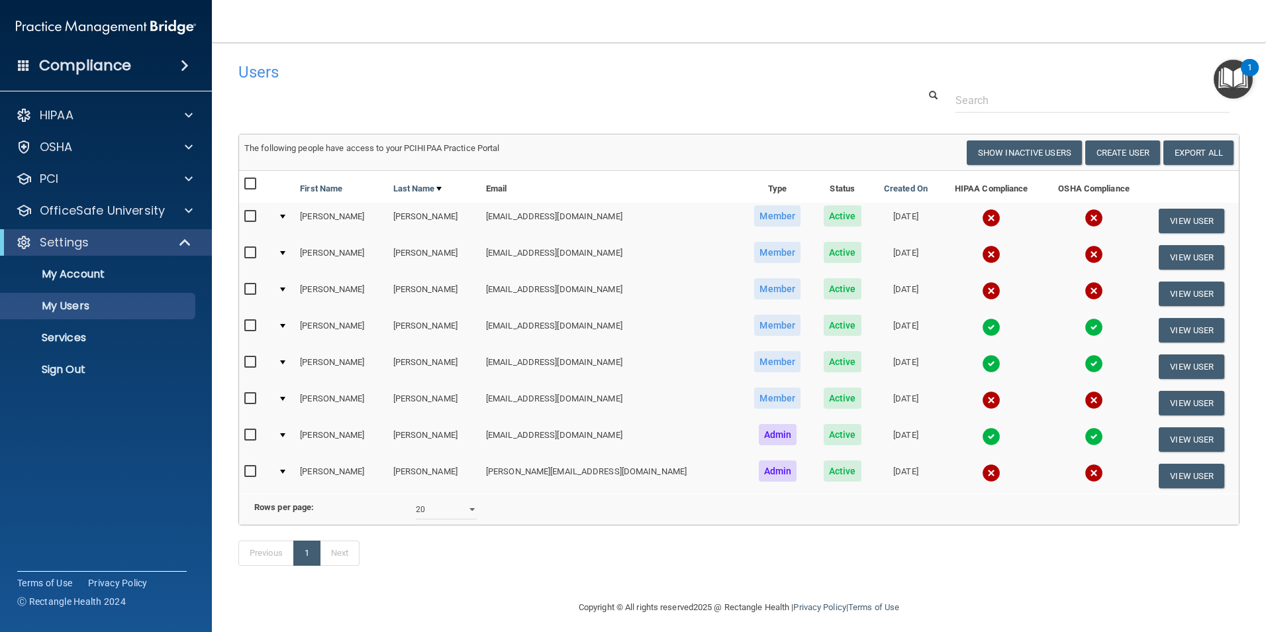
click at [252, 471] on input "checkbox" at bounding box center [251, 471] width 15 height 11
checkbox input "true"
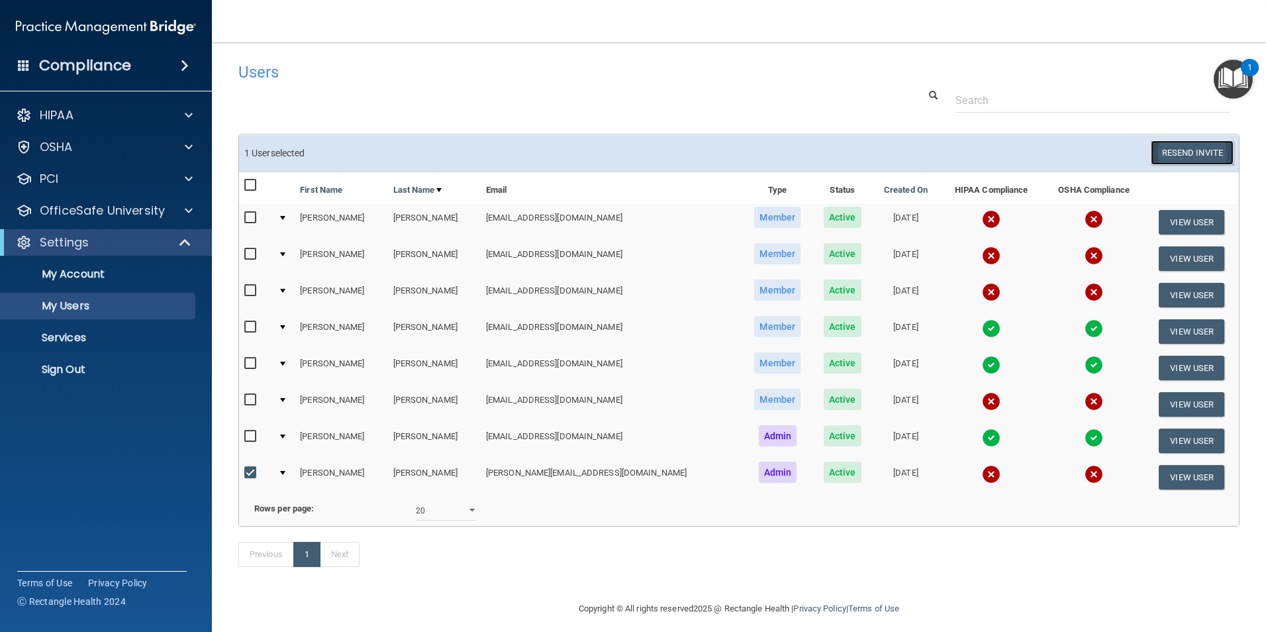
click at [1168, 152] on button "Resend Invite" at bounding box center [1192, 152] width 83 height 24
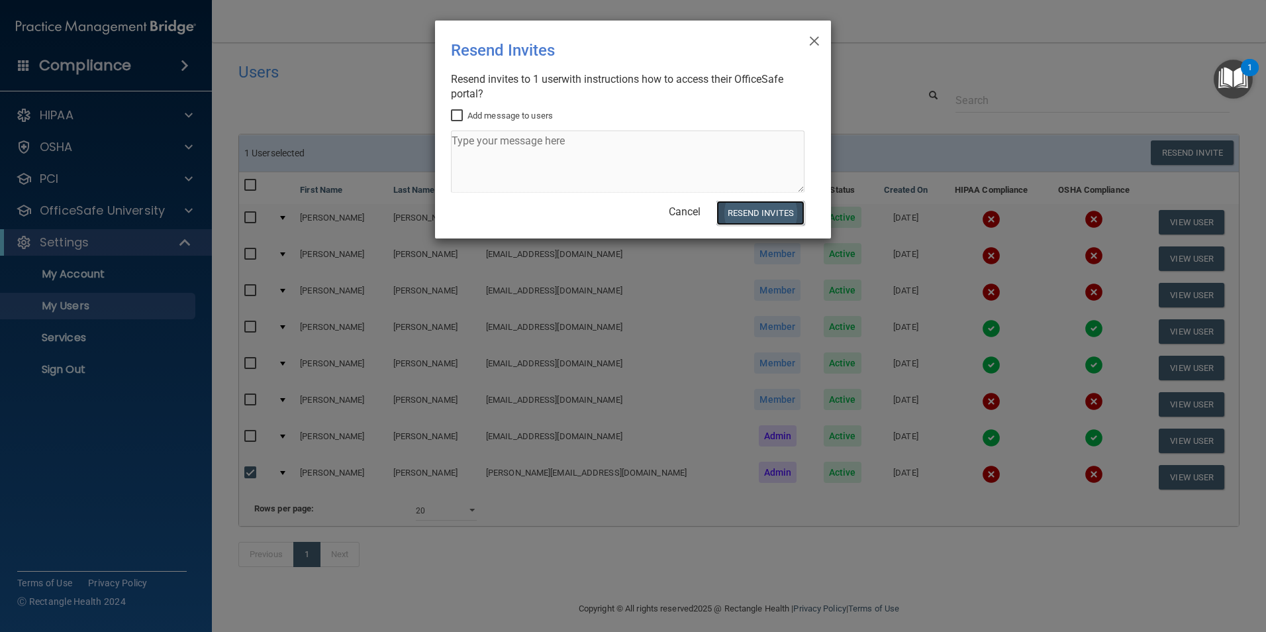
click at [752, 203] on button "Resend Invites" at bounding box center [760, 213] width 88 height 24
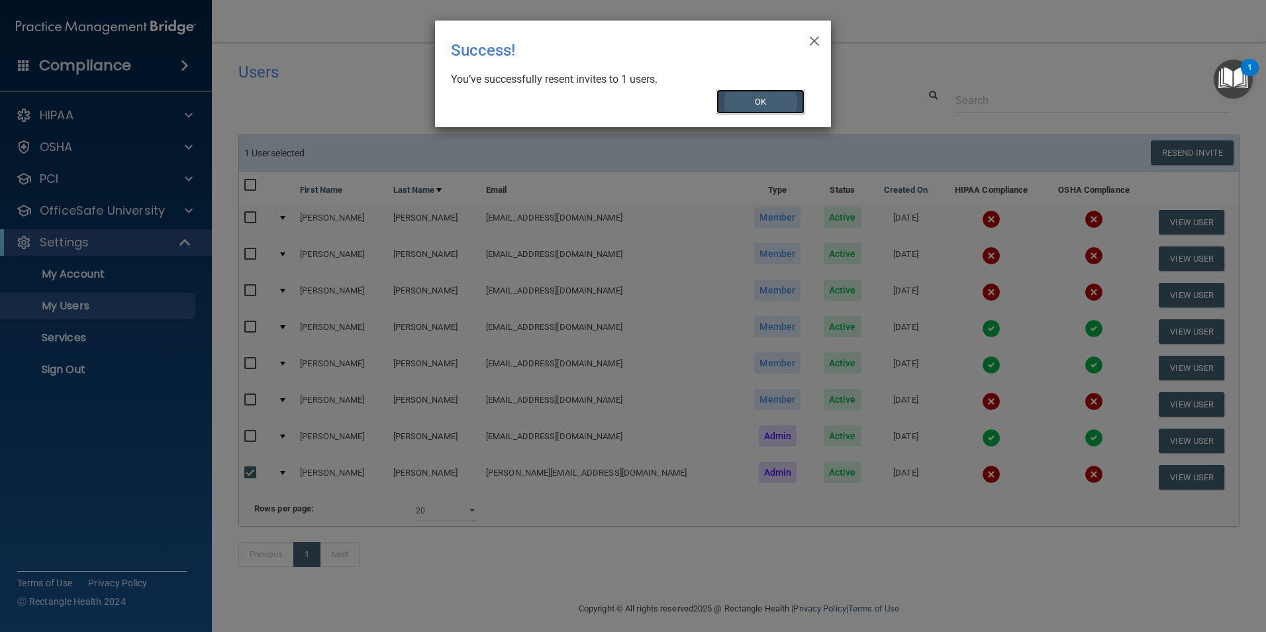
click at [791, 90] on button "OK" at bounding box center [760, 101] width 89 height 24
